Goal: Connect with others: Connect with other users

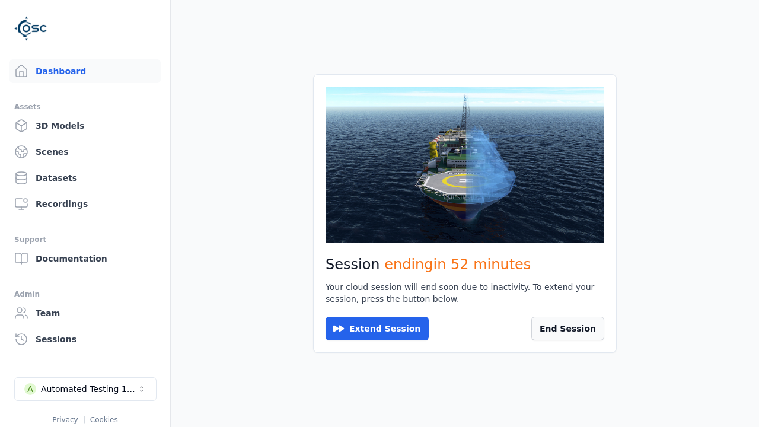
click at [567, 331] on button "End Session" at bounding box center [567, 329] width 73 height 24
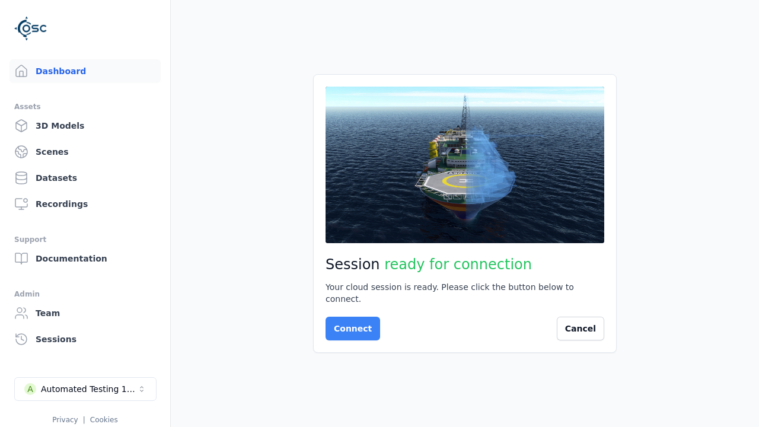
click at [349, 323] on button "Connect" at bounding box center [353, 329] width 55 height 24
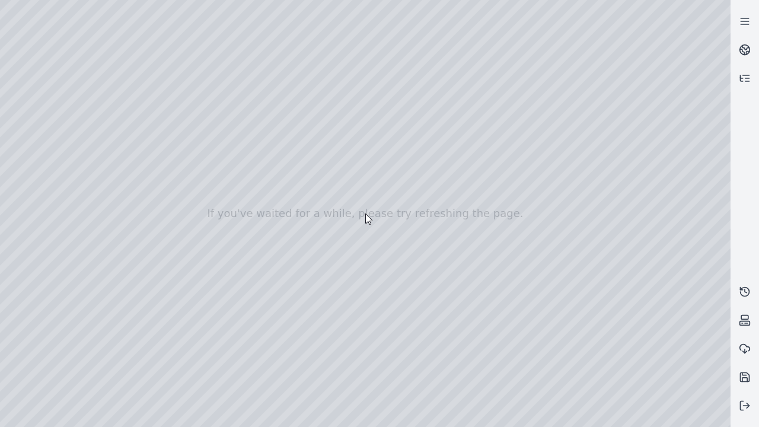
click at [26, 108] on div at bounding box center [365, 213] width 731 height 427
click at [25, 123] on div at bounding box center [365, 213] width 731 height 427
click at [197, 27] on div at bounding box center [365, 213] width 731 height 427
drag, startPoint x: 196, startPoint y: 139, endPoint x: 393, endPoint y: 293, distance: 250.5
click at [393, 293] on div at bounding box center [365, 213] width 731 height 427
